Goal: Task Accomplishment & Management: Use online tool/utility

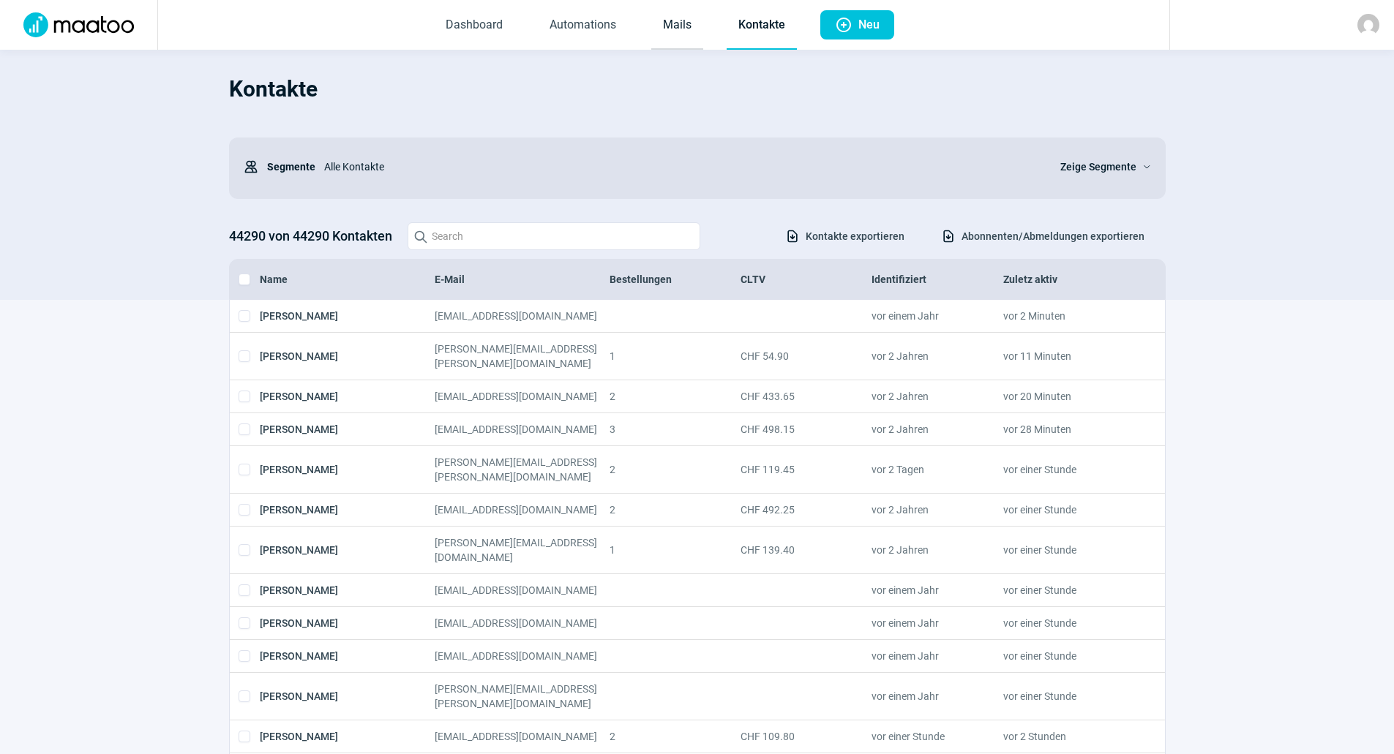
click at [674, 23] on link "Mails" at bounding box center [677, 25] width 52 height 48
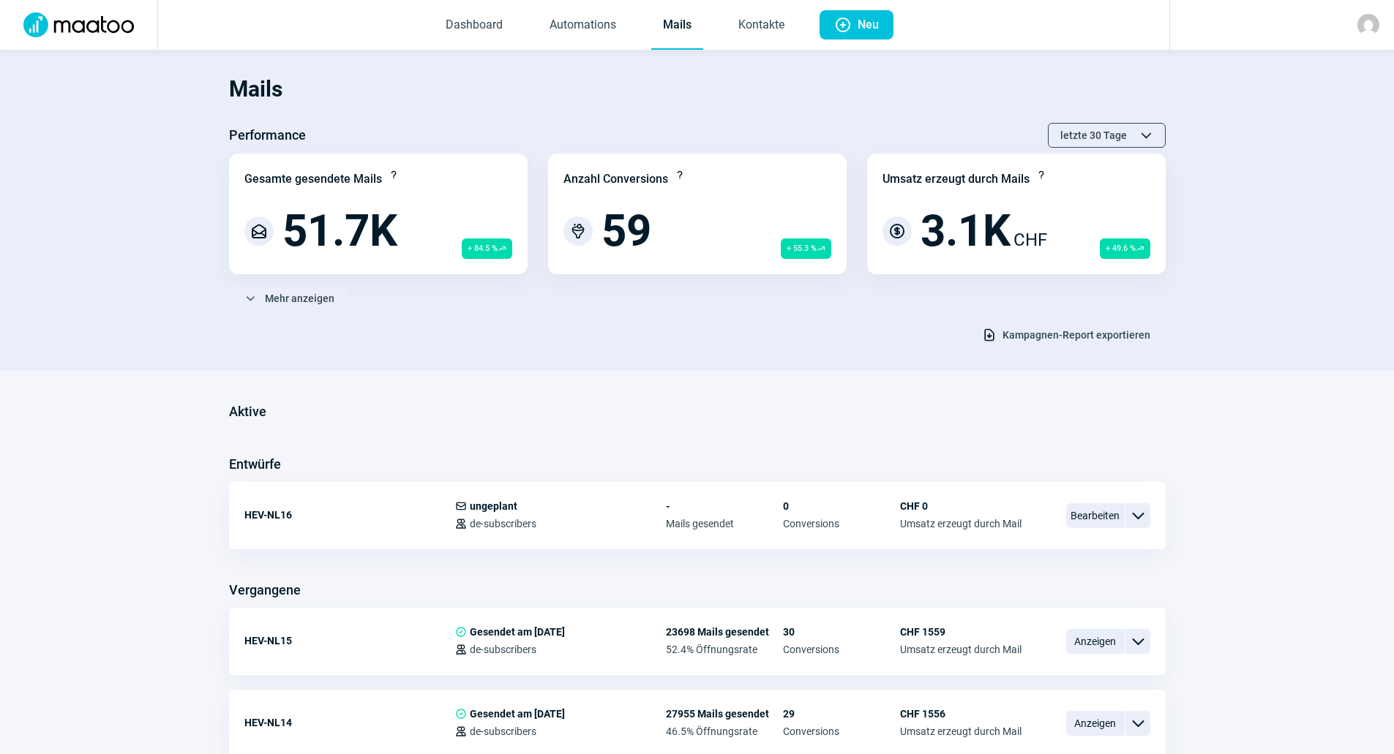
click at [299, 284] on div "Mails Performance letzte 30 Tage ChevronUp icon ChevronDown icon Gesamte gesend…" at bounding box center [697, 205] width 936 height 283
click at [300, 293] on span "Mehr anzeigen" at bounding box center [300, 298] width 70 height 23
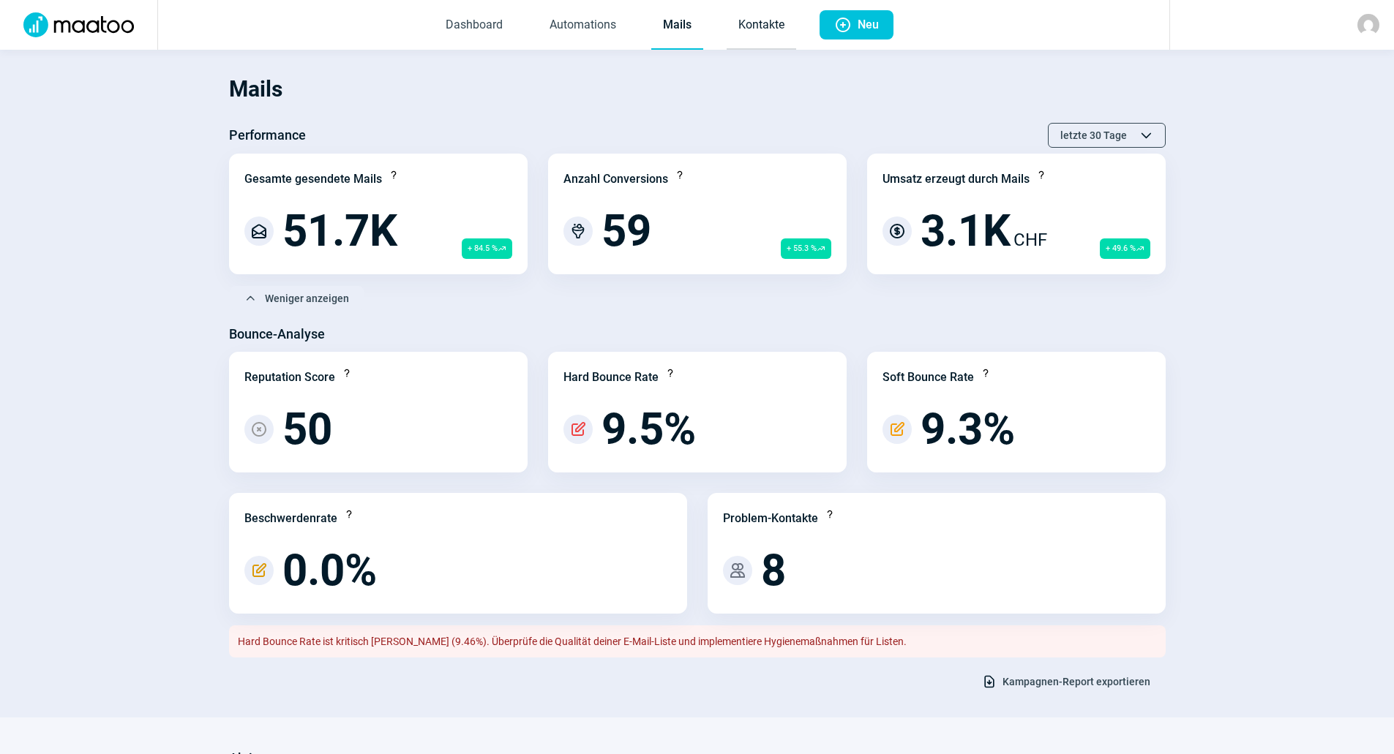
click at [745, 23] on link "Kontakte" at bounding box center [761, 25] width 70 height 48
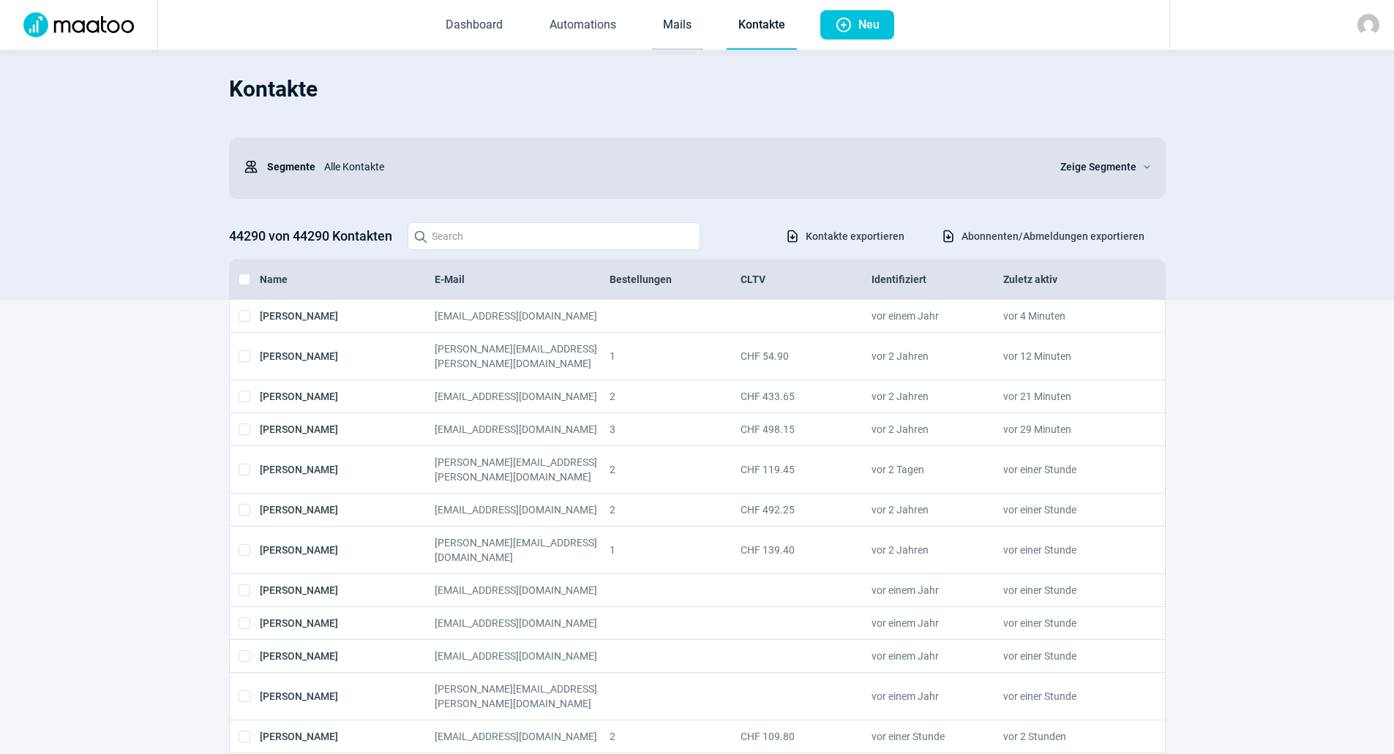
click at [687, 31] on link "Mails" at bounding box center [677, 25] width 52 height 48
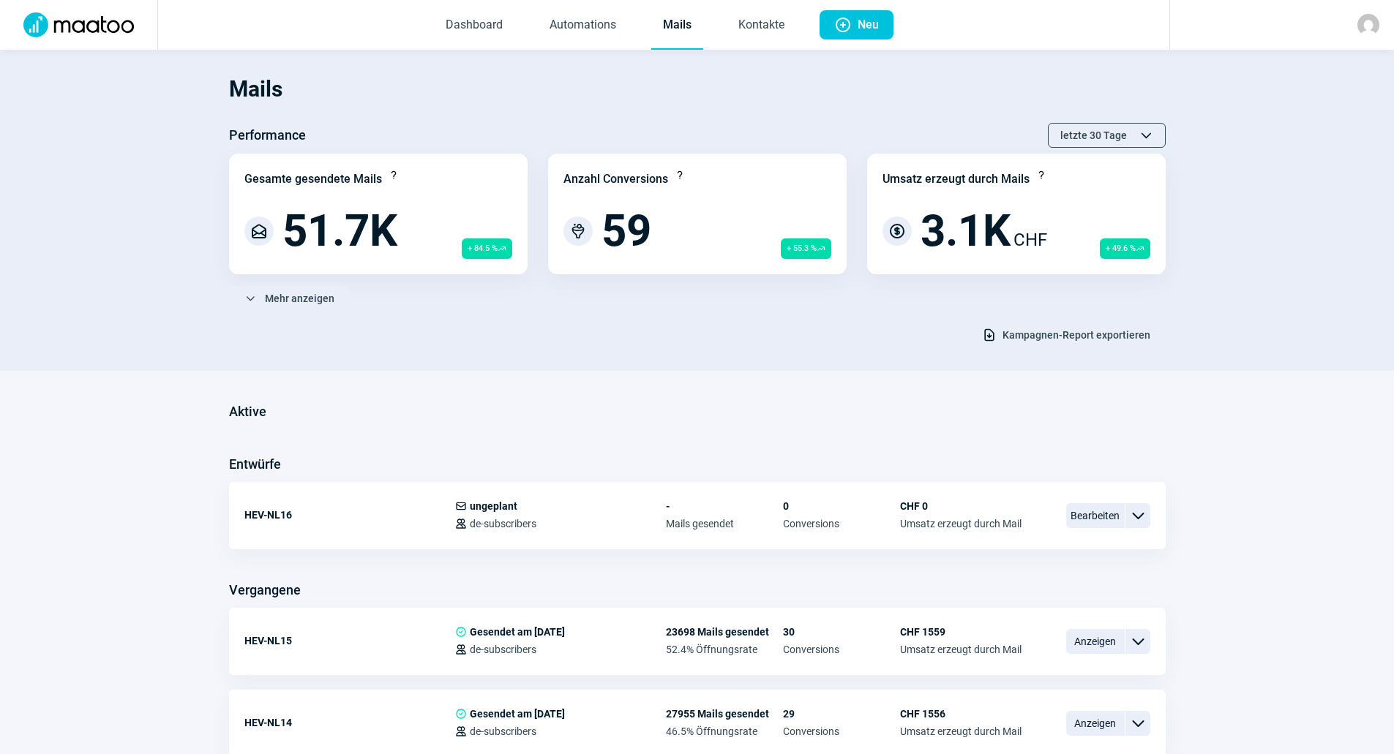
click at [1088, 338] on span "Kampagnen-Report exportieren" at bounding box center [1076, 334] width 148 height 23
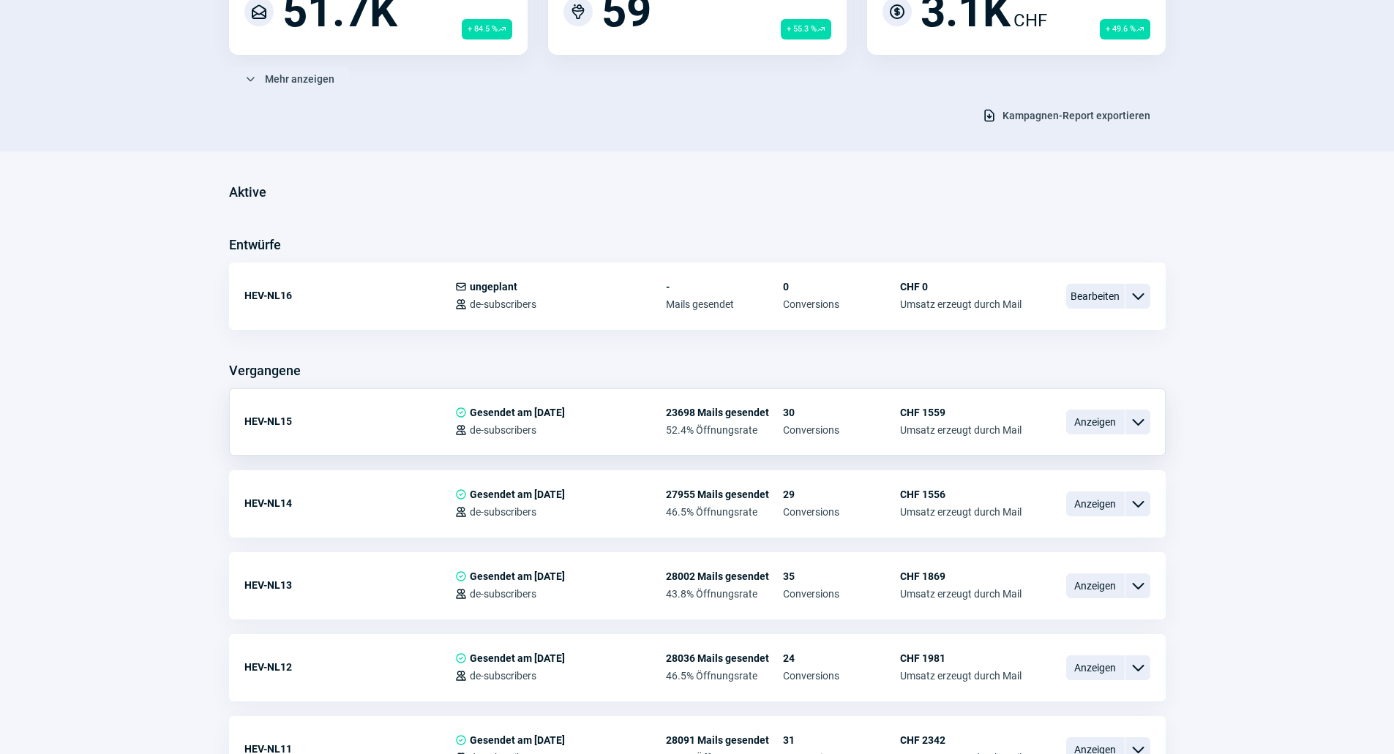
scroll to position [293, 0]
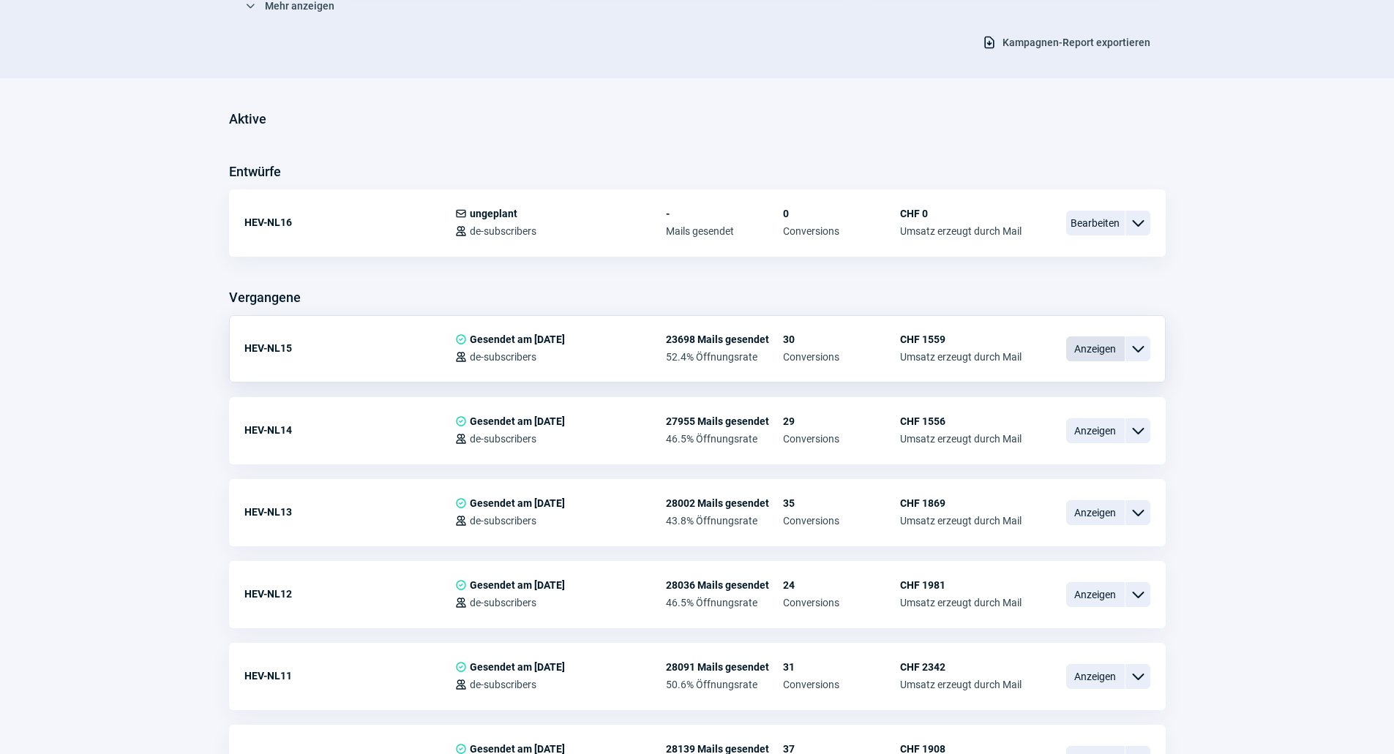
click at [1070, 350] on span "Anzeigen" at bounding box center [1095, 349] width 59 height 25
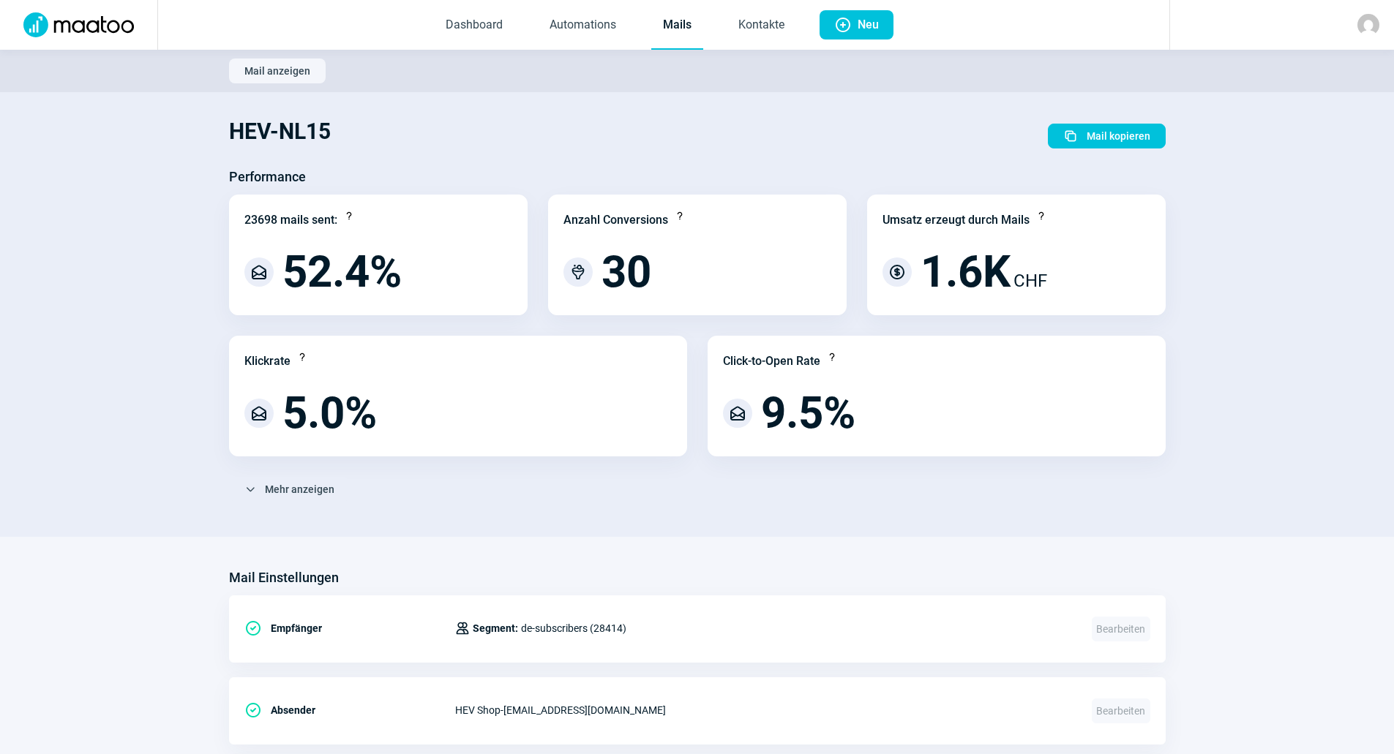
click at [677, 28] on link "Mails" at bounding box center [677, 25] width 52 height 48
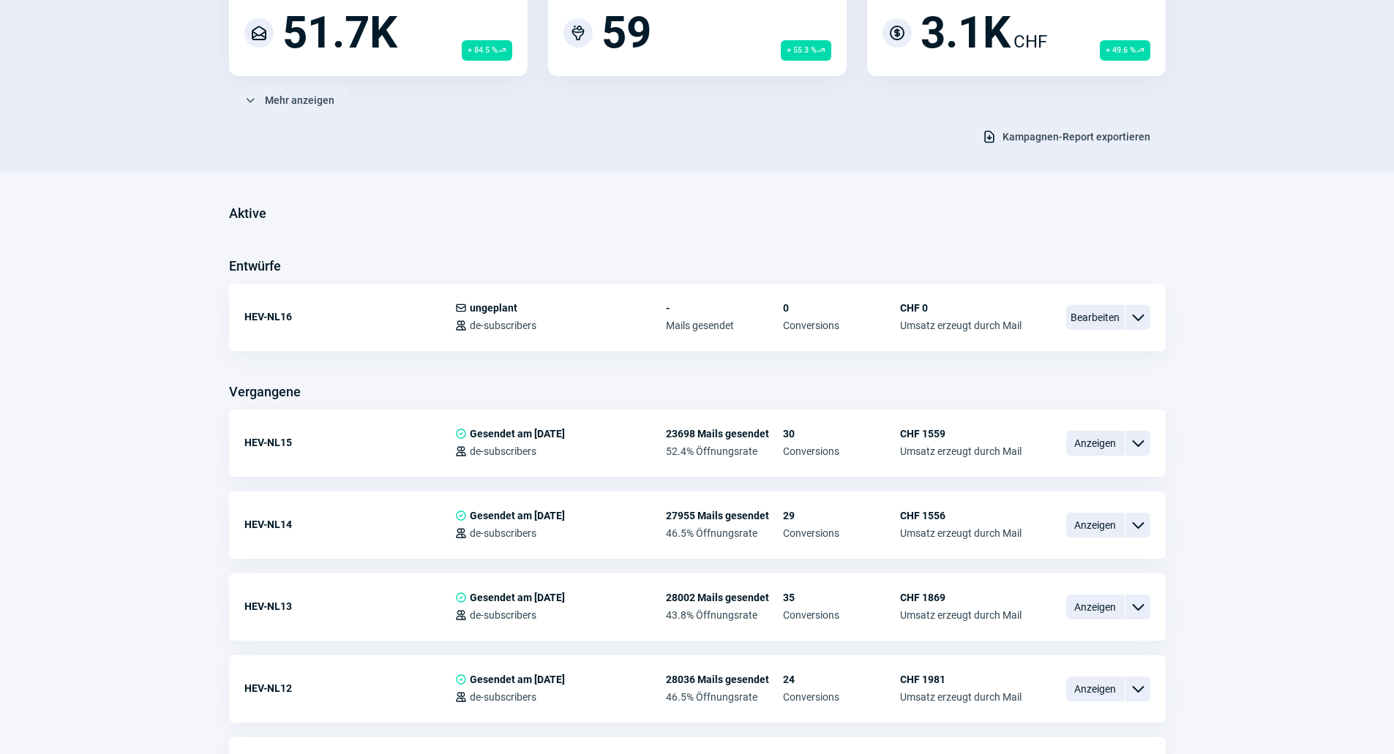
scroll to position [219, 0]
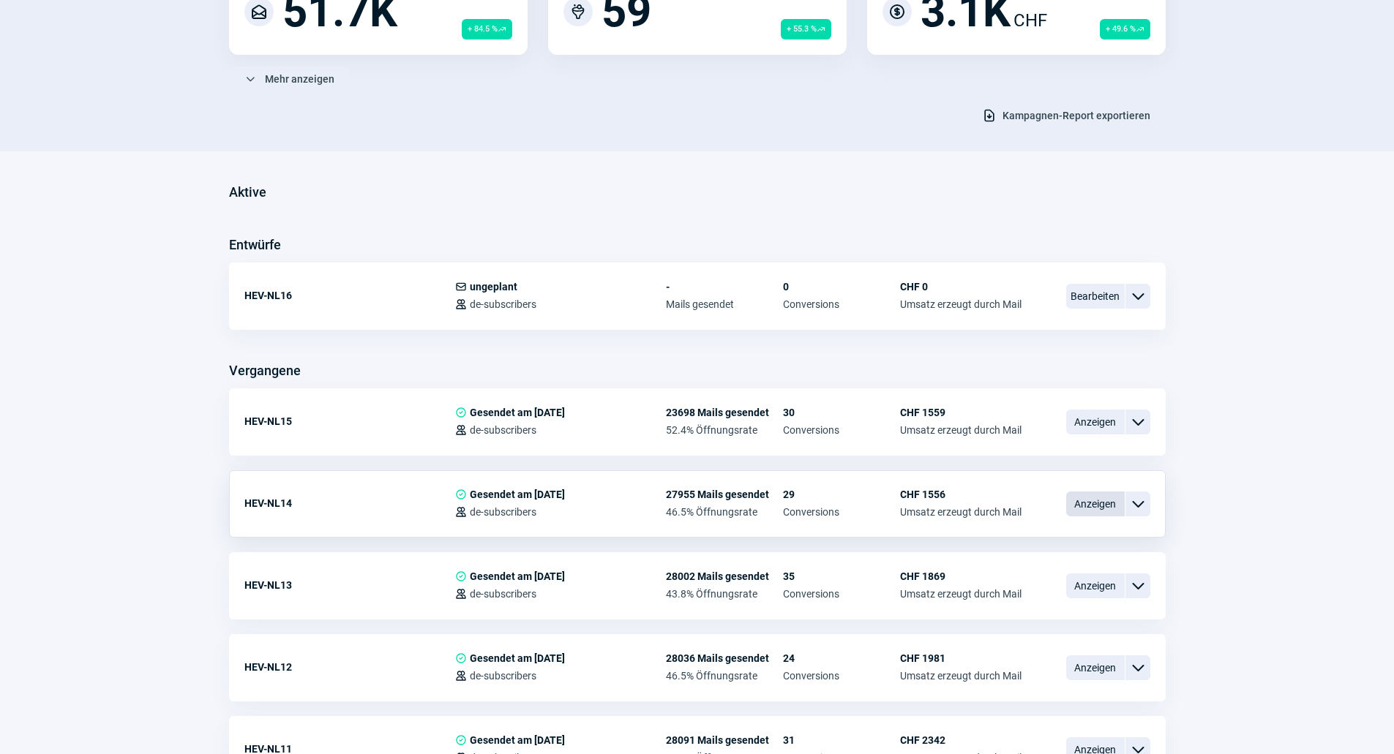
click at [1070, 510] on span "Anzeigen" at bounding box center [1095, 504] width 59 height 25
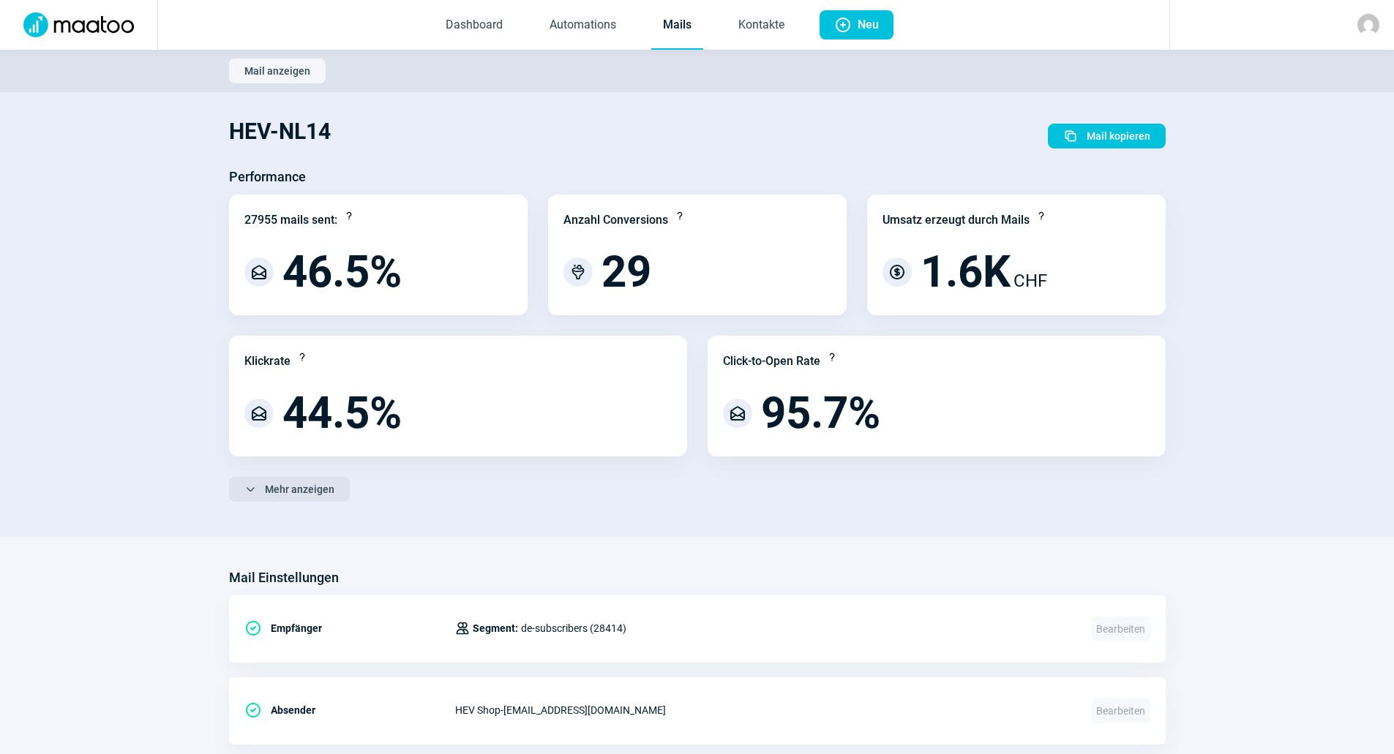
click at [286, 484] on span "Mehr anzeigen" at bounding box center [300, 489] width 70 height 23
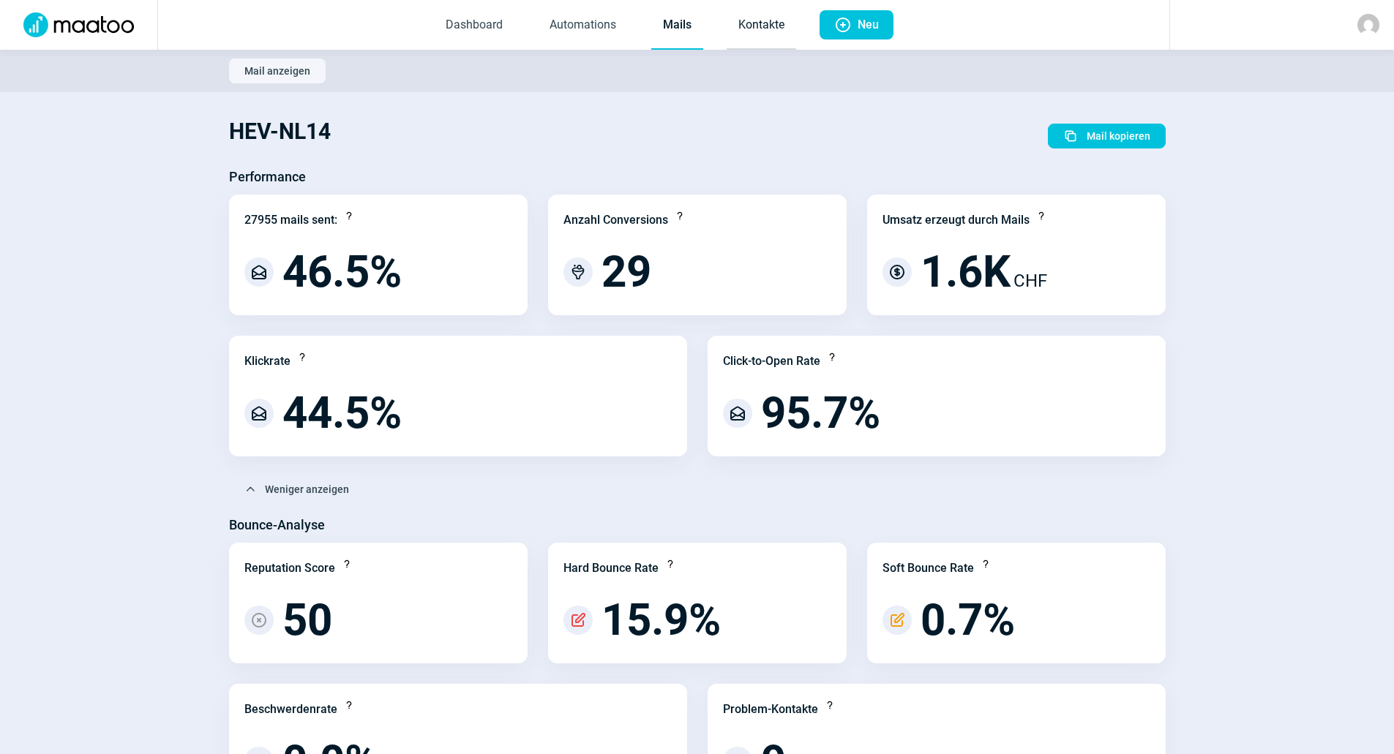
click at [755, 31] on link "Kontakte" at bounding box center [761, 25] width 70 height 48
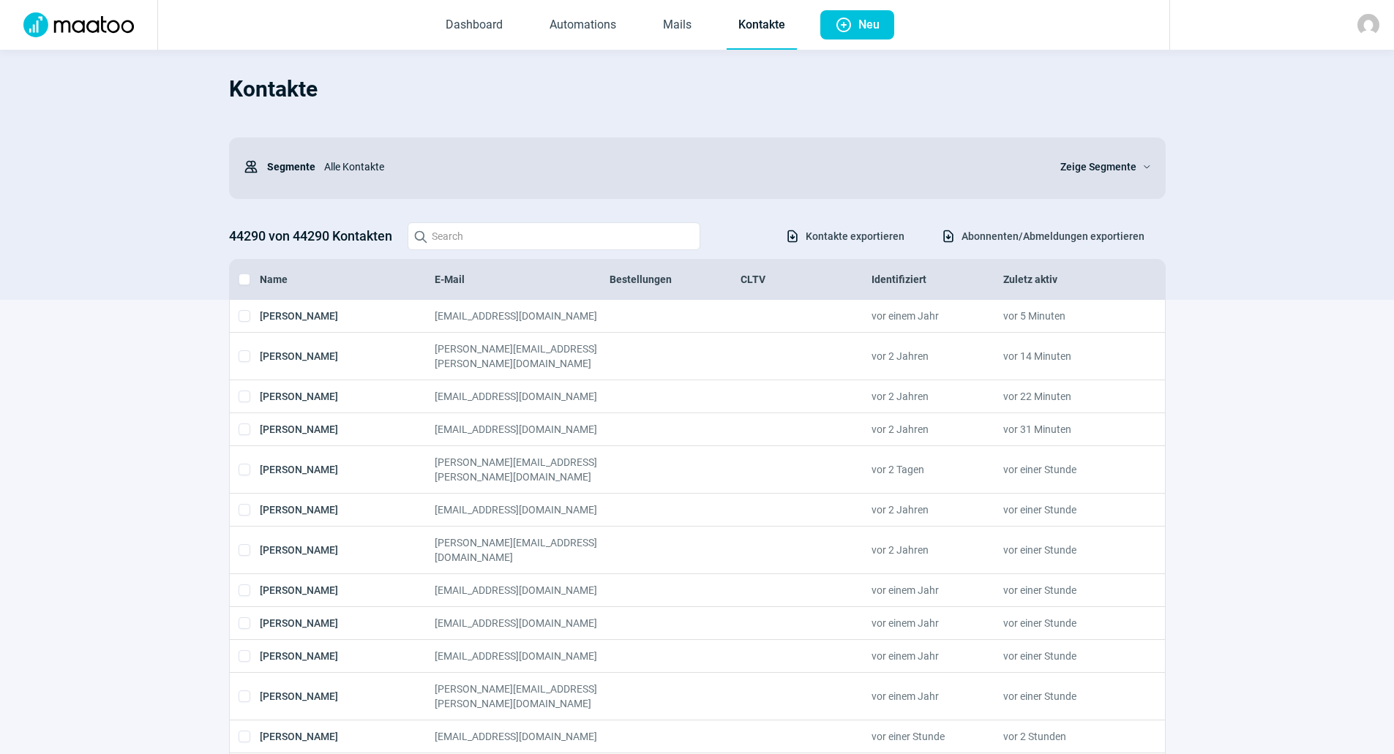
click at [1056, 247] on span "Abonnenten/Abmeldungen exportieren" at bounding box center [1052, 236] width 183 height 23
drag, startPoint x: 1115, startPoint y: 167, endPoint x: 1103, endPoint y: 168, distance: 11.7
click at [1115, 167] on span "Zeige Segmente" at bounding box center [1098, 167] width 76 height 18
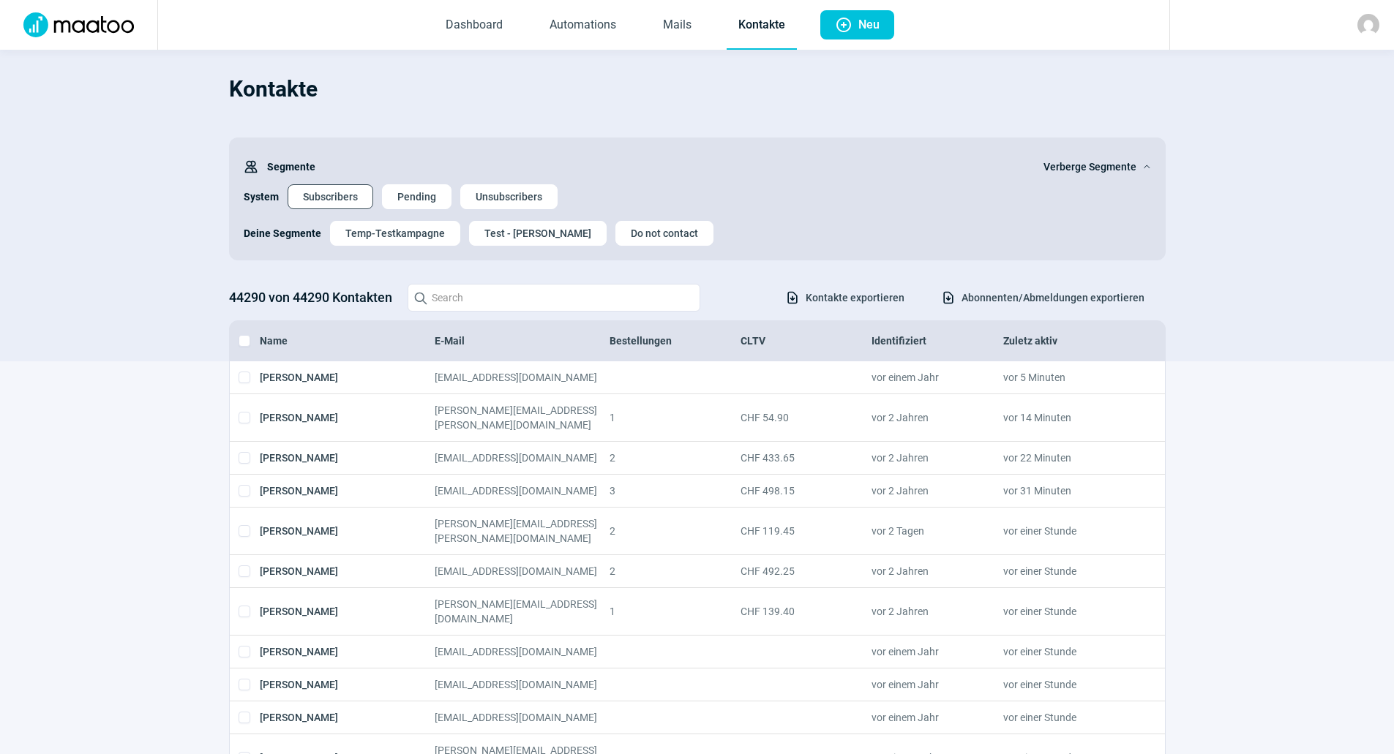
click at [323, 186] on span "Subscribers" at bounding box center [330, 196] width 55 height 23
